Goal: Task Accomplishment & Management: Use online tool/utility

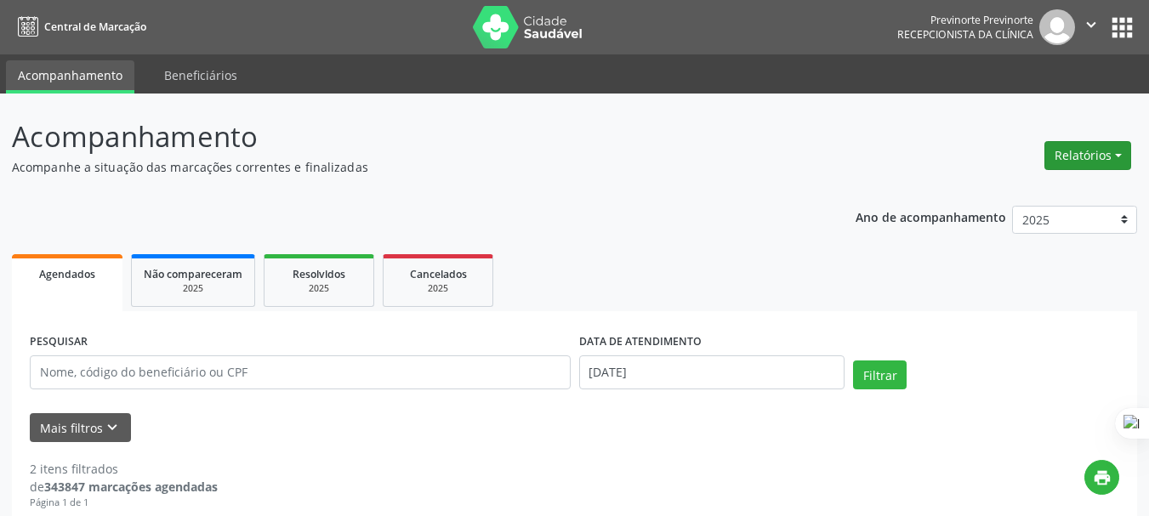
click at [1066, 162] on button "Relatórios" at bounding box center [1087, 155] width 87 height 29
click at [989, 185] on link "Agendamentos" at bounding box center [1040, 192] width 183 height 24
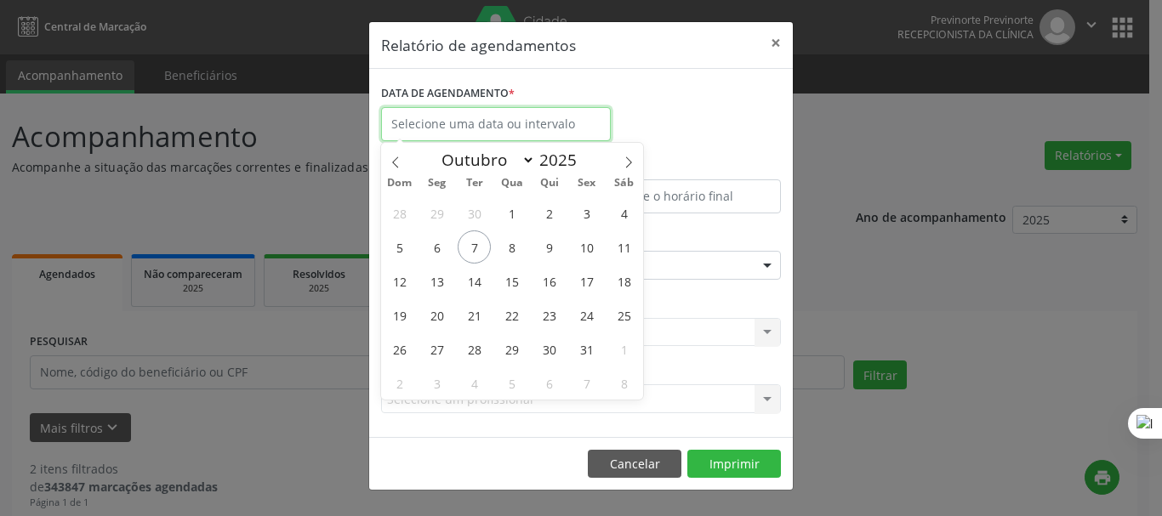
click at [456, 124] on input "text" at bounding box center [496, 124] width 230 height 34
click at [471, 241] on span "7" at bounding box center [473, 246] width 33 height 33
type input "[DATE]"
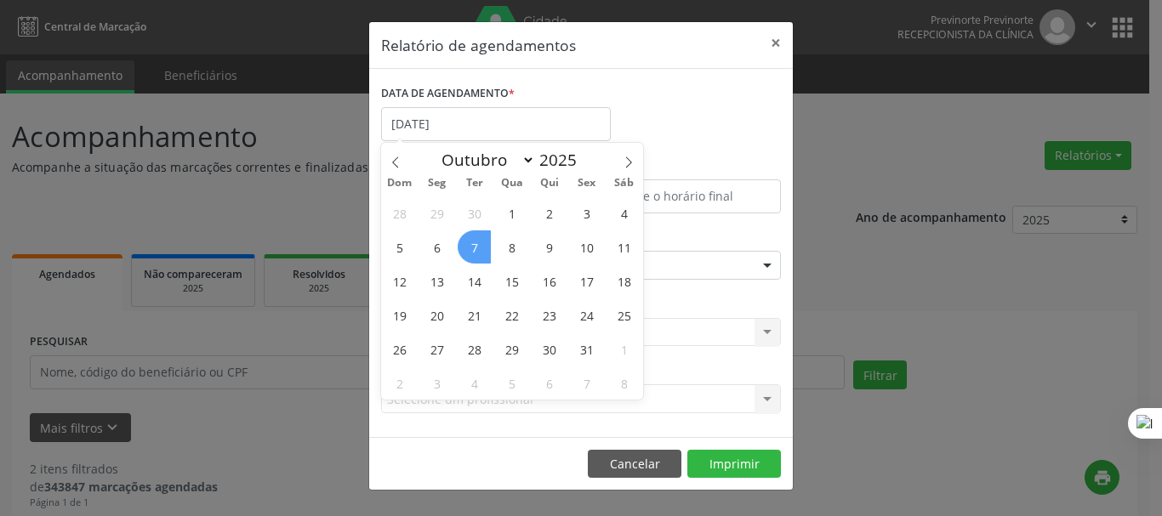
click at [471, 241] on span "7" at bounding box center [473, 246] width 33 height 33
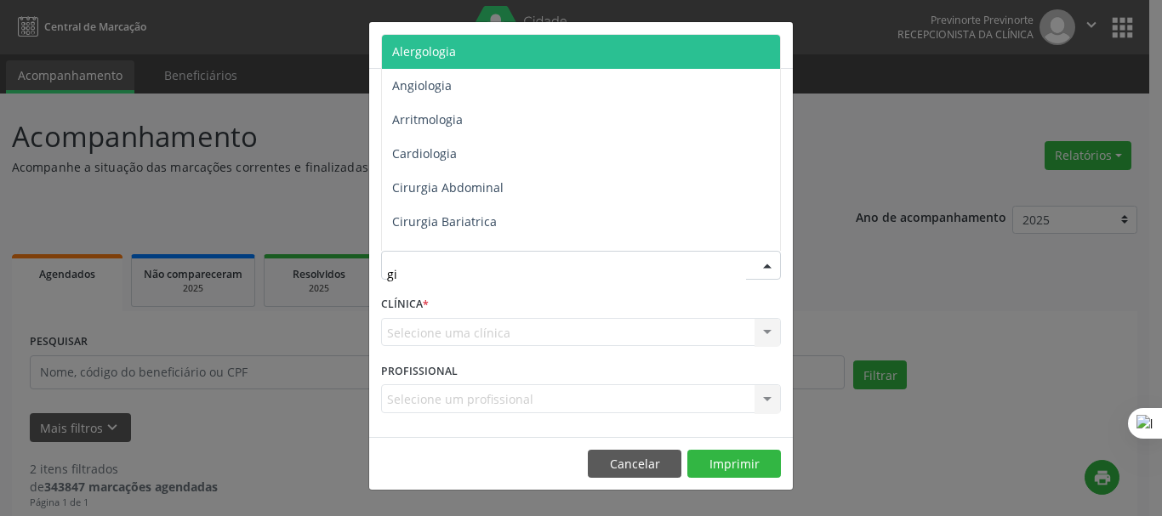
type input "gin"
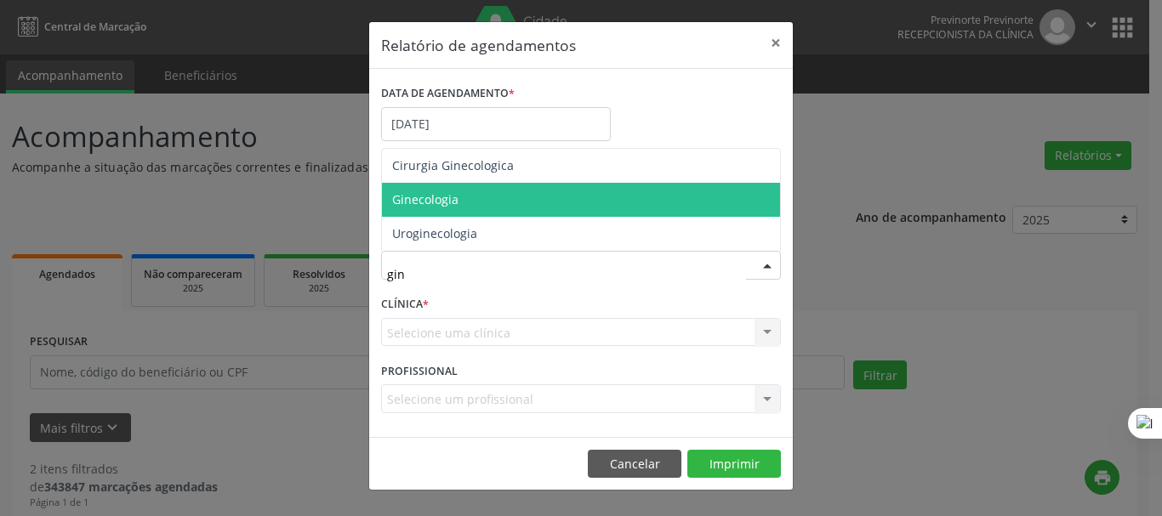
click at [499, 188] on span "Ginecologia" at bounding box center [581, 200] width 398 height 34
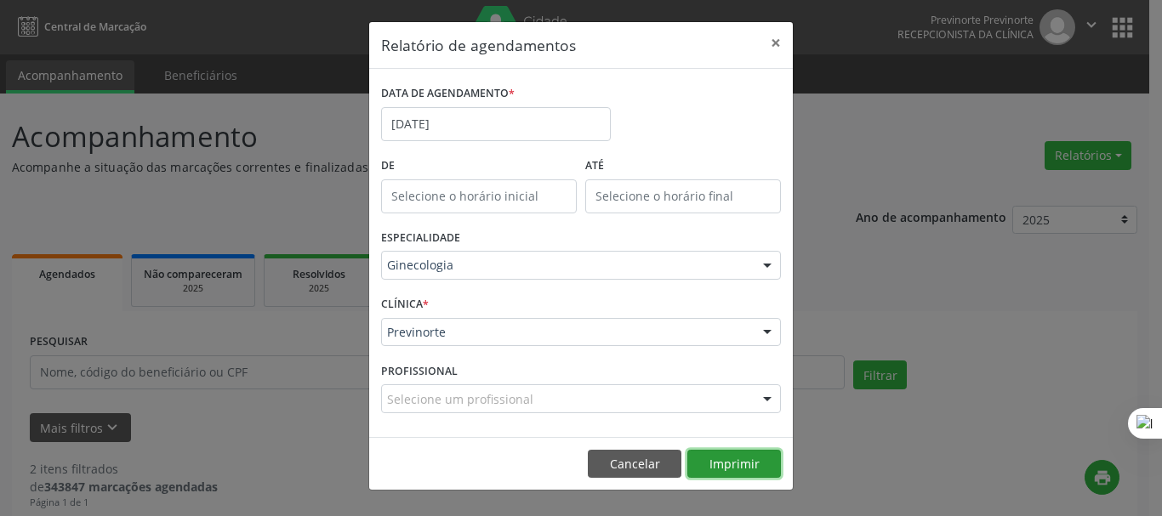
click at [752, 459] on button "Imprimir" at bounding box center [734, 464] width 94 height 29
click at [771, 43] on button "×" at bounding box center [776, 43] width 34 height 42
